Goal: Task Accomplishment & Management: Manage account settings

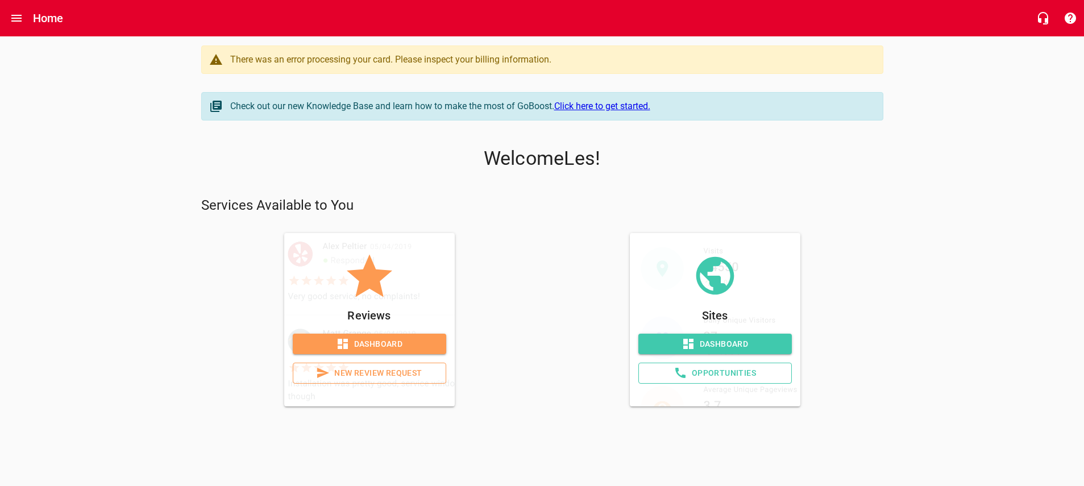
drag, startPoint x: 47, startPoint y: 1, endPoint x: 88, endPoint y: 134, distance: 139.2
click at [88, 134] on div "There was an error processing your card. Please inspect your billing informatio…" at bounding box center [542, 225] width 1084 height 379
click at [18, 17] on icon "Open drawer" at bounding box center [17, 18] width 14 height 14
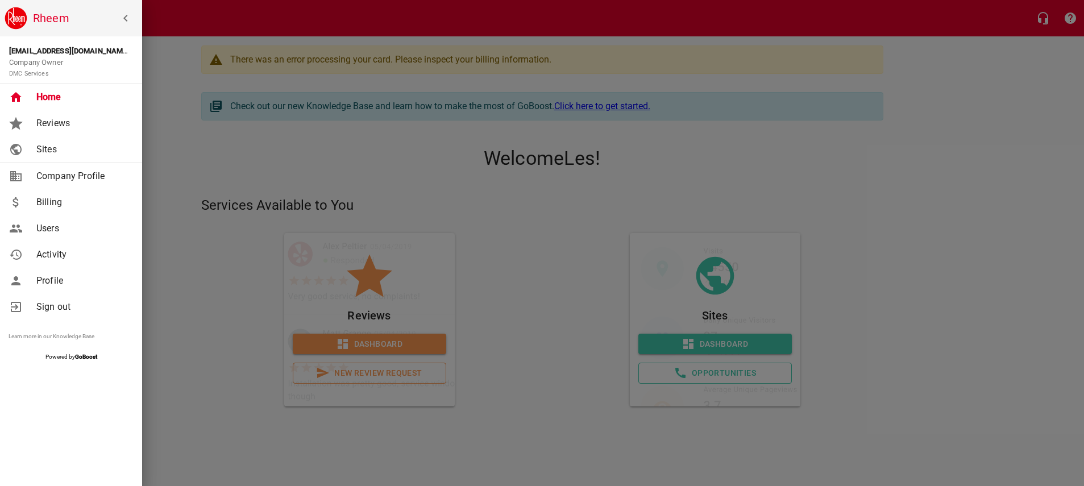
click at [52, 202] on span "Billing" at bounding box center [82, 203] width 92 height 14
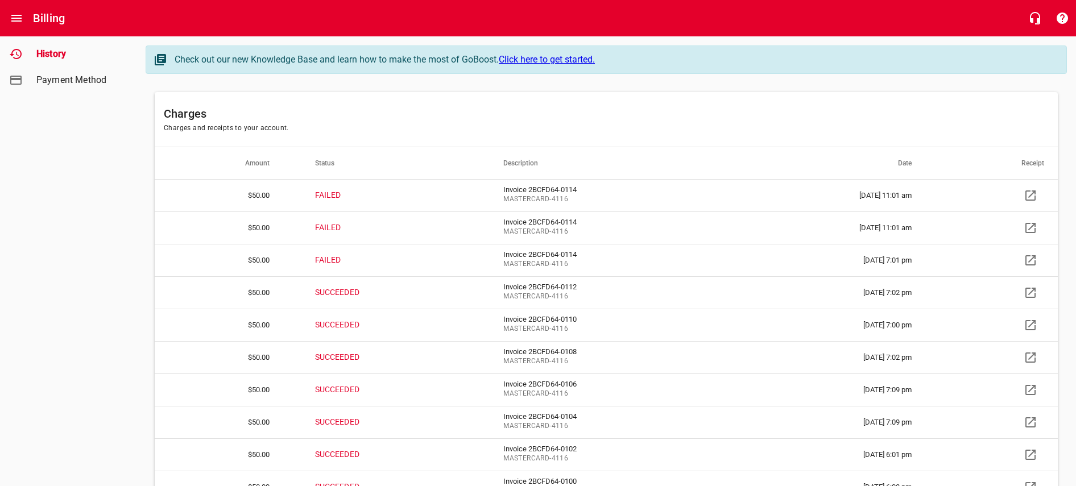
click at [22, 77] on icon at bounding box center [16, 80] width 14 height 14
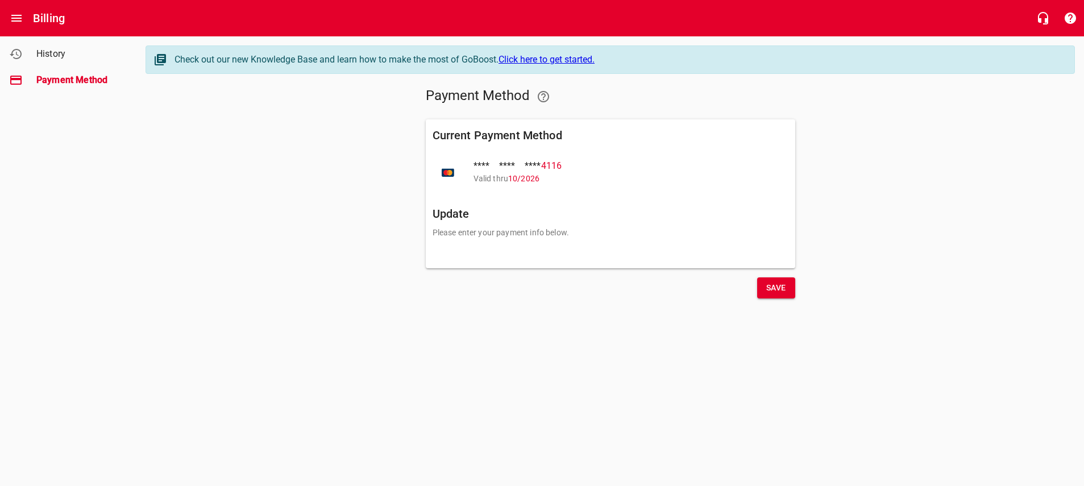
click at [455, 233] on p "Please enter your payment info below." at bounding box center [611, 233] width 356 height 12
click at [443, 239] on div "Update Please enter your payment info below." at bounding box center [610, 233] width 365 height 66
click at [442, 235] on p "Please enter your payment info below." at bounding box center [611, 233] width 356 height 12
click at [748, 329] on html "Billing Payment Method History Payment Method Check out our new Knowledge Base …" at bounding box center [542, 164] width 1084 height 329
click at [772, 284] on span "Save" at bounding box center [776, 288] width 20 height 14
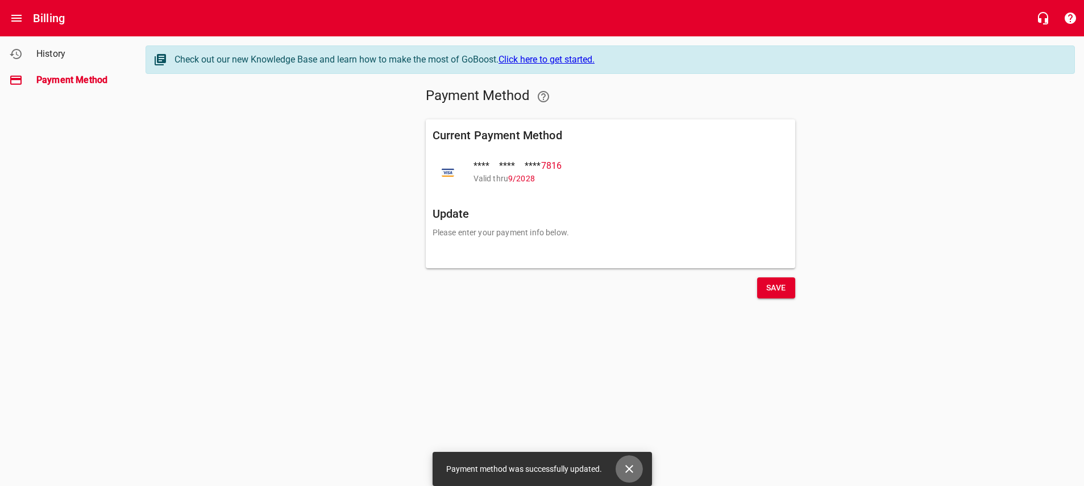
click at [627, 466] on icon "Close" at bounding box center [629, 469] width 8 height 8
